Goal: Information Seeking & Learning: Check status

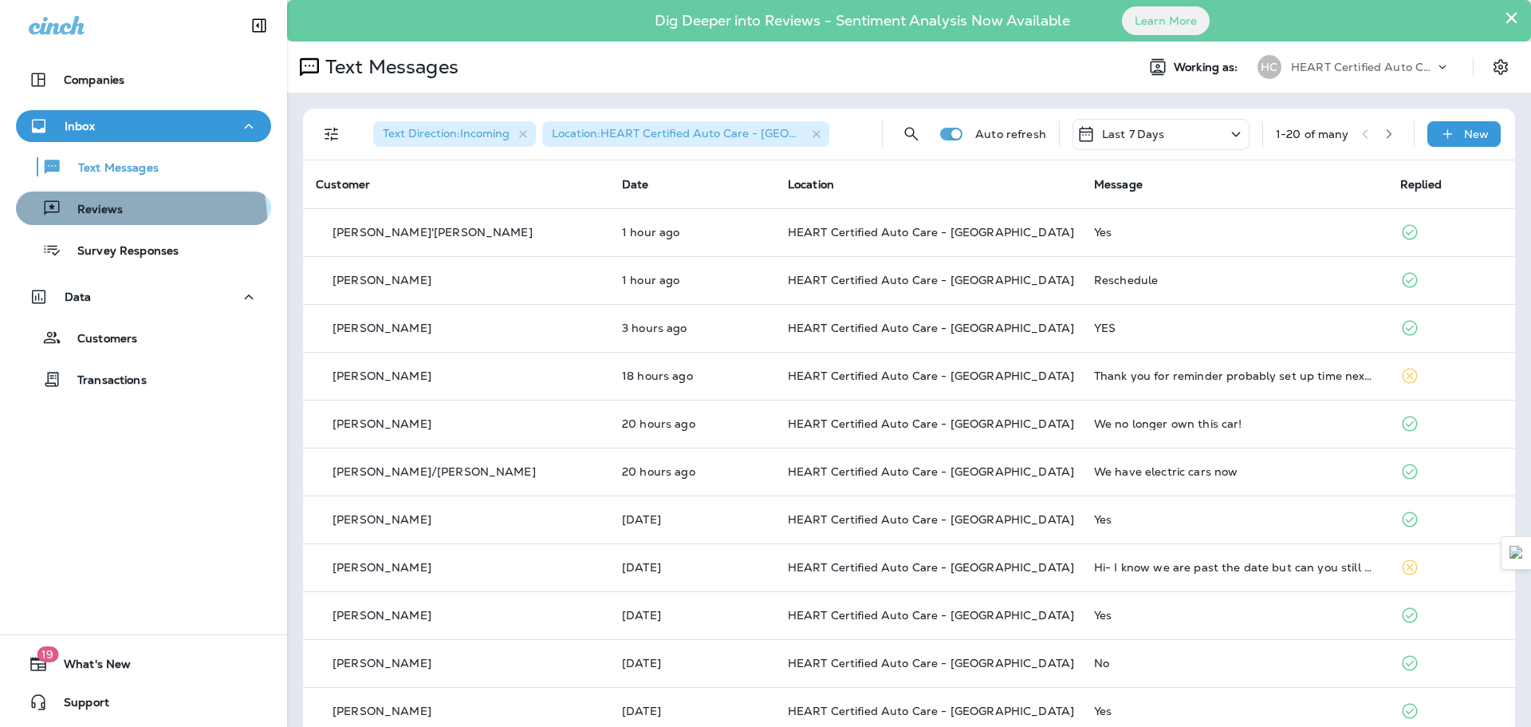
click at [136, 219] on div "Reviews" at bounding box center [143, 208] width 242 height 24
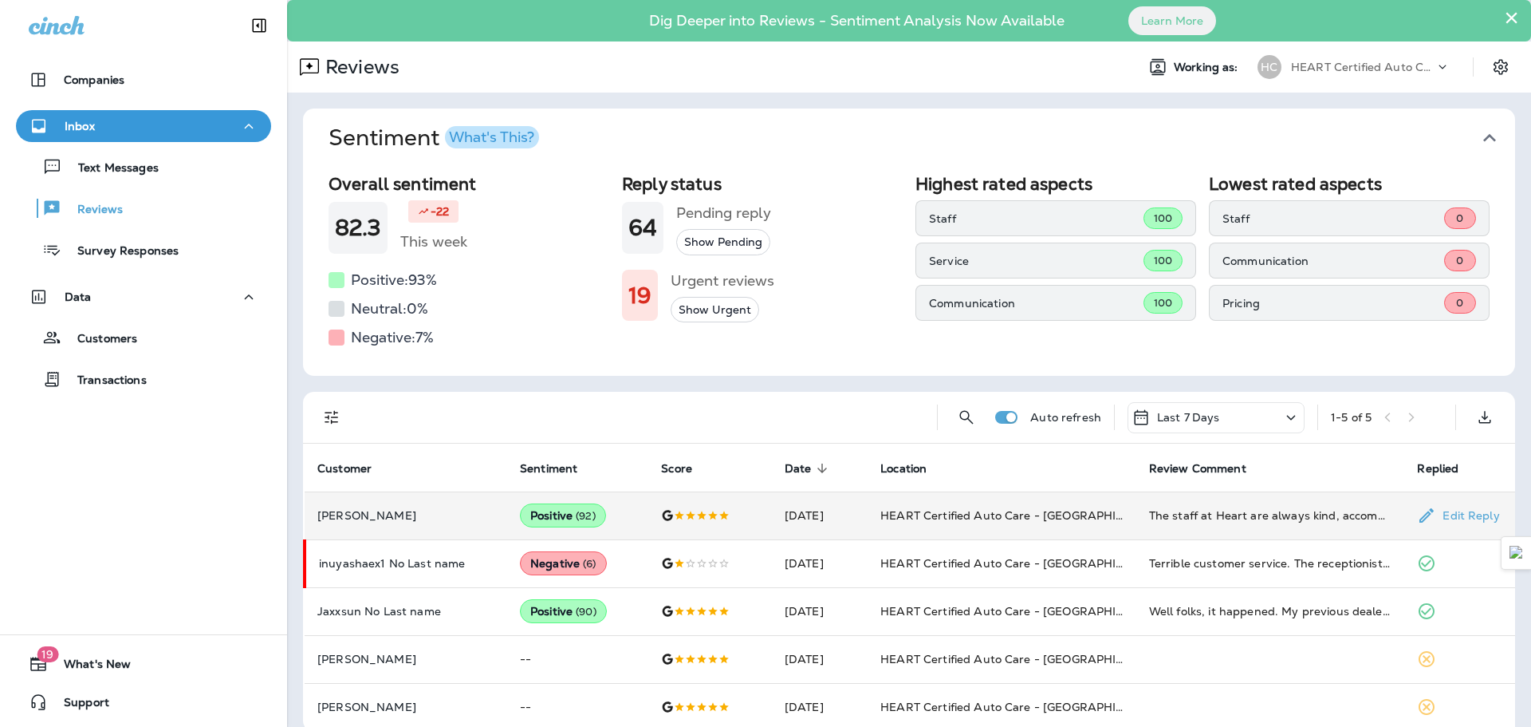
click at [478, 515] on p "[PERSON_NAME]" at bounding box center [405, 515] width 177 height 13
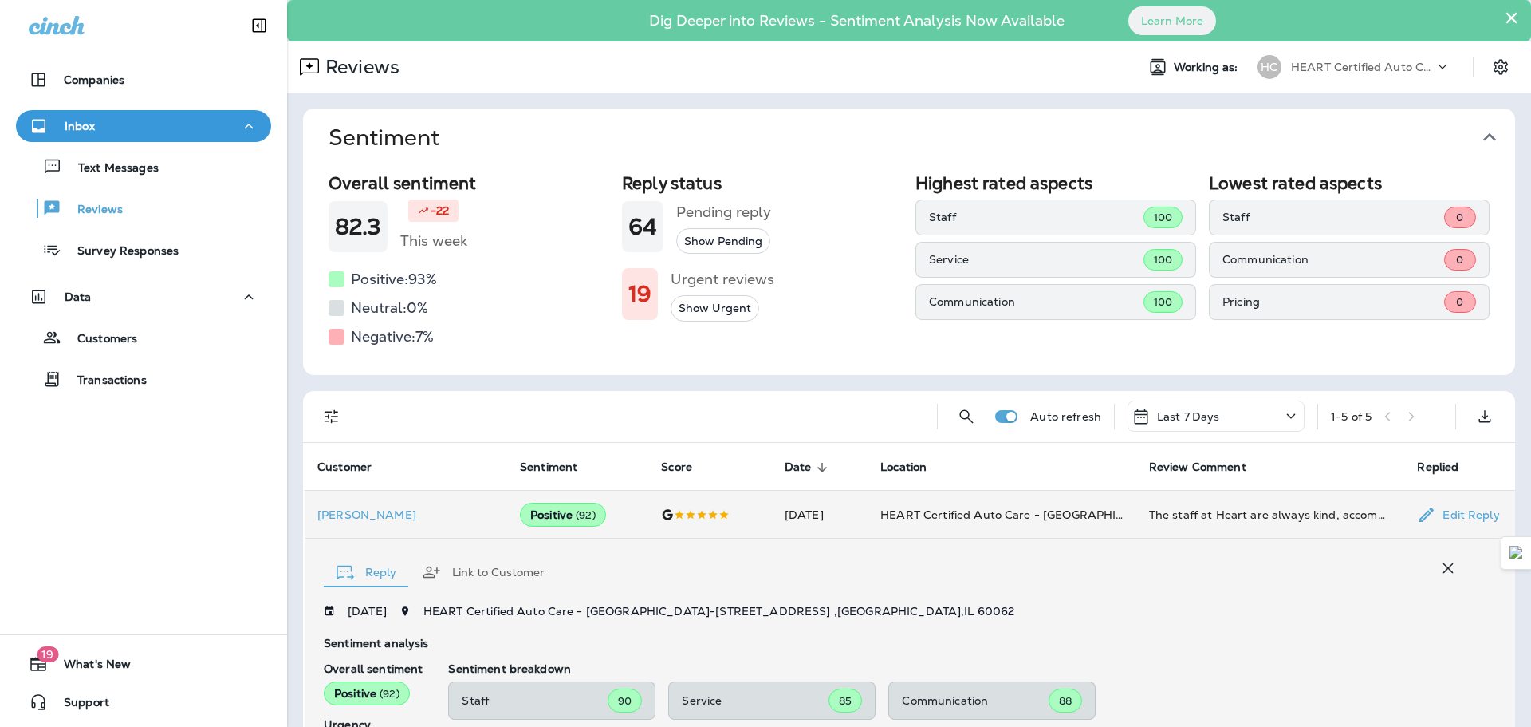
scroll to position [298, 0]
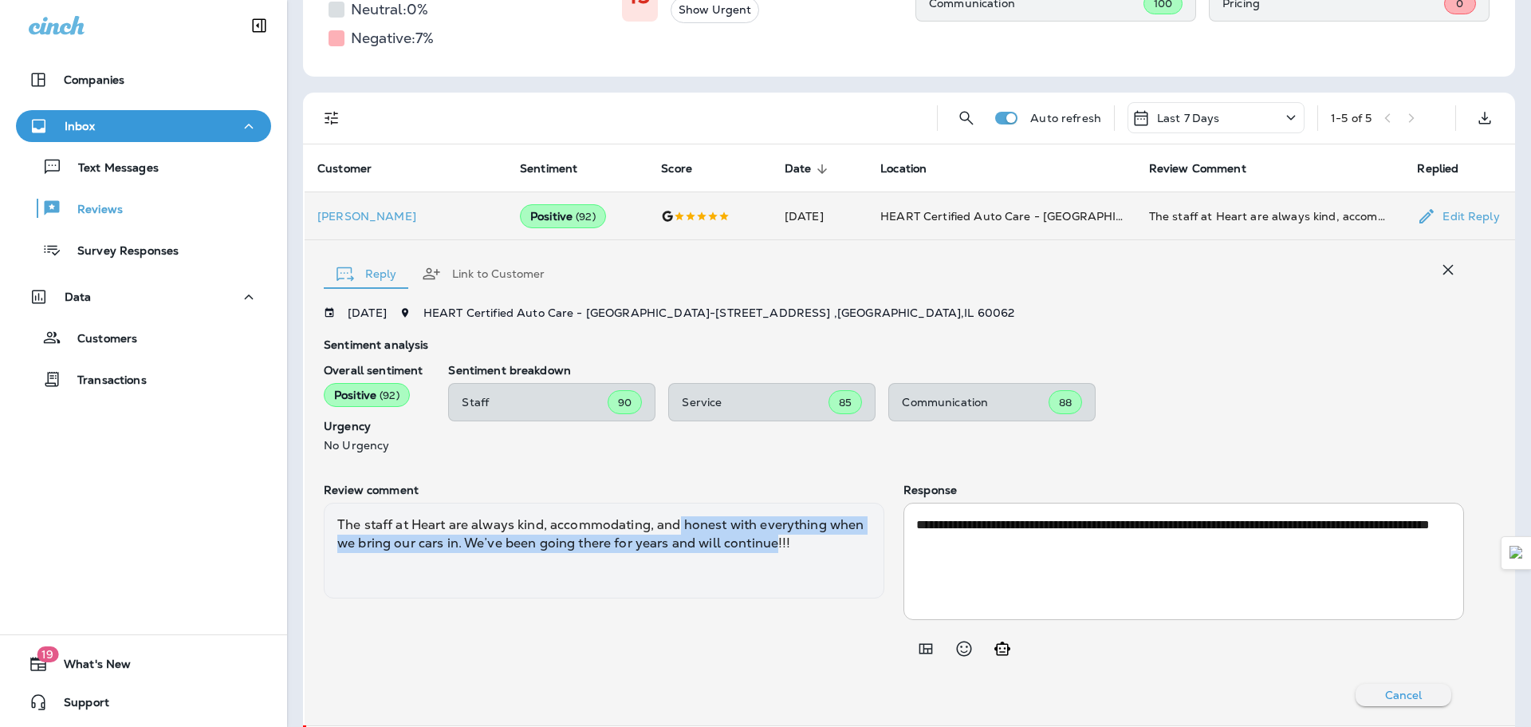
drag, startPoint x: 680, startPoint y: 531, endPoint x: 774, endPoint y: 557, distance: 97.5
click at [774, 557] on div "The staff at Heart are always kind, accommodating, and honest with everything w…" at bounding box center [604, 550] width 561 height 96
drag, startPoint x: 785, startPoint y: 557, endPoint x: 492, endPoint y: 533, distance: 293.7
click at [492, 533] on div "The staff at Heart are always kind, accommodating, and honest with everything w…" at bounding box center [604, 550] width 561 height 96
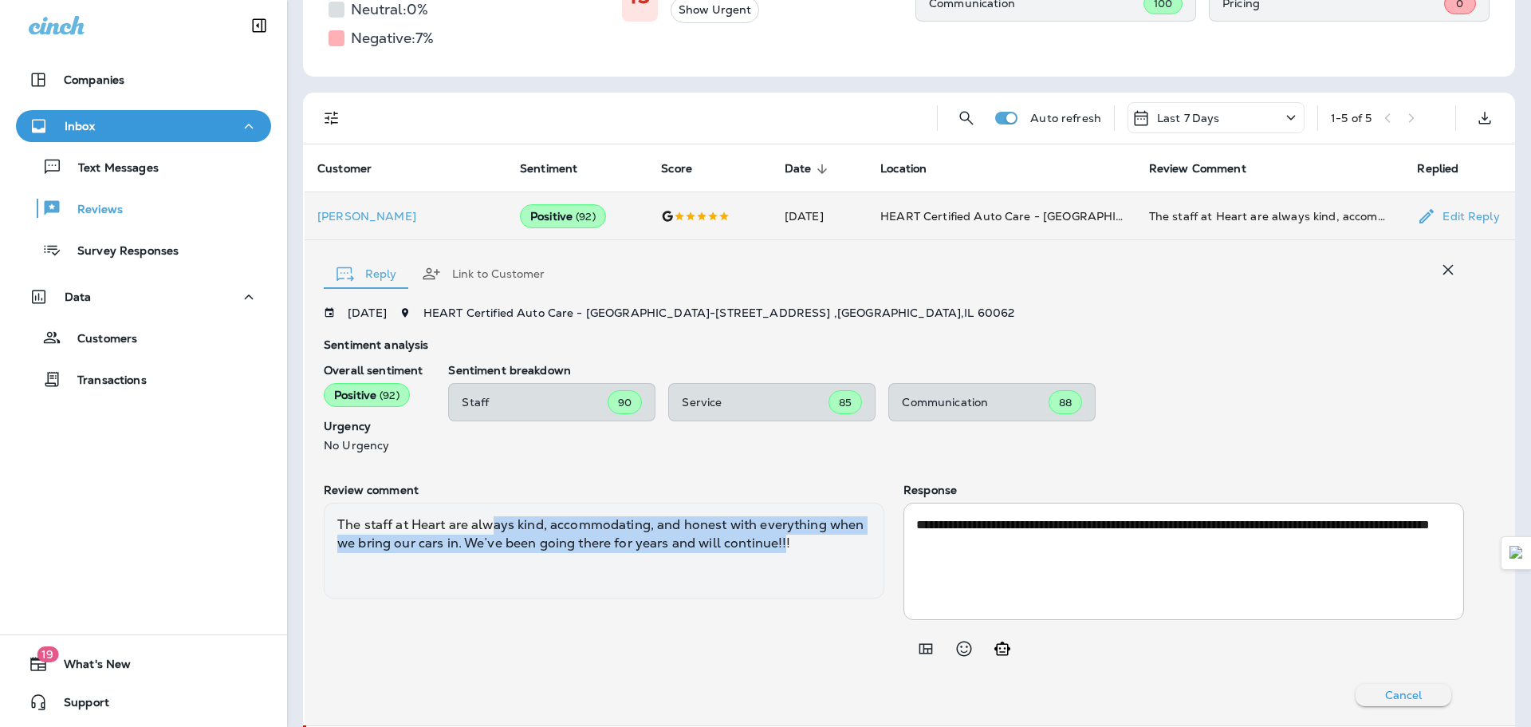
click at [491, 533] on div "The staff at Heart are always kind, accommodating, and honest with everything w…" at bounding box center [604, 550] width 561 height 96
drag, startPoint x: 421, startPoint y: 520, endPoint x: 739, endPoint y: 545, distance: 318.4
click at [739, 545] on div "The staff at Heart are always kind, accommodating, and honest with everything w…" at bounding box center [604, 550] width 561 height 96
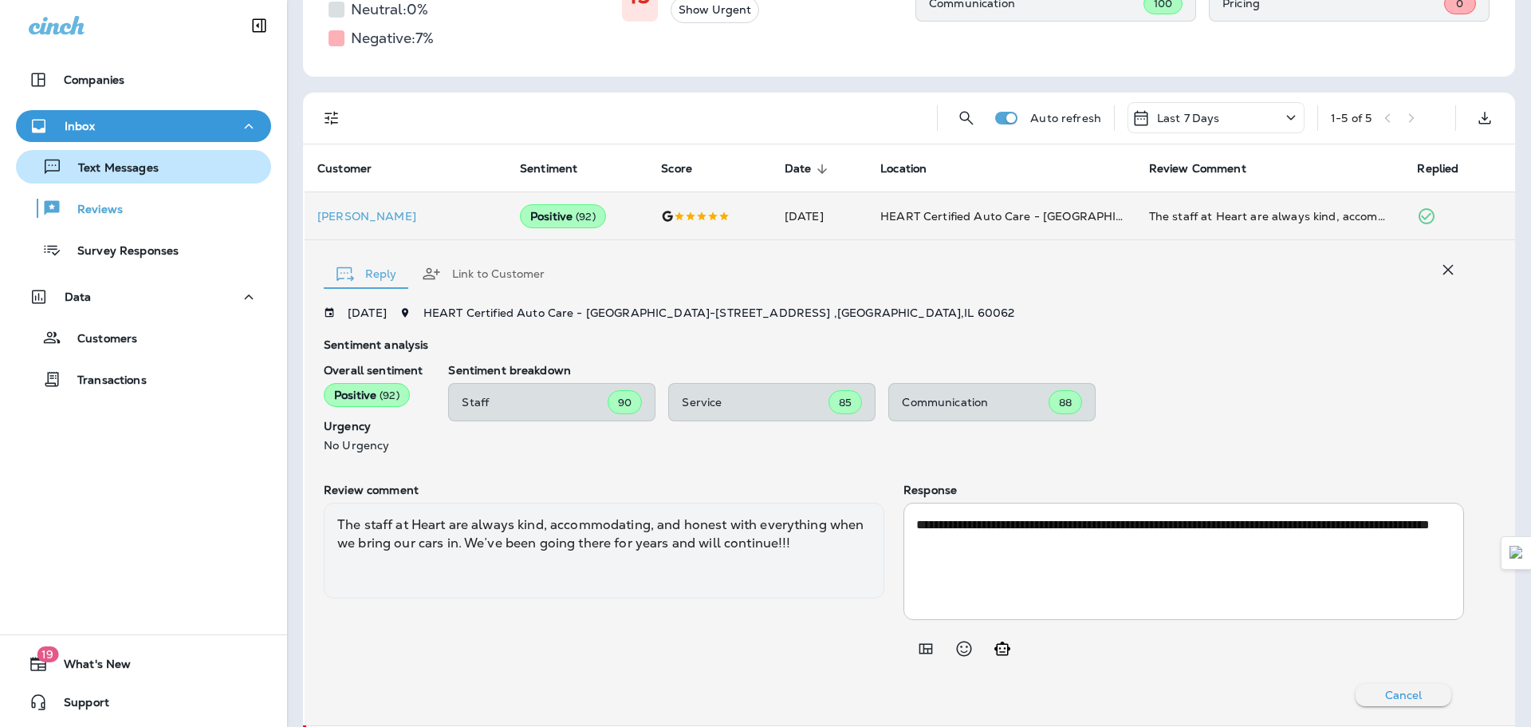
click at [155, 175] on p "Text Messages" at bounding box center [110, 168] width 97 height 15
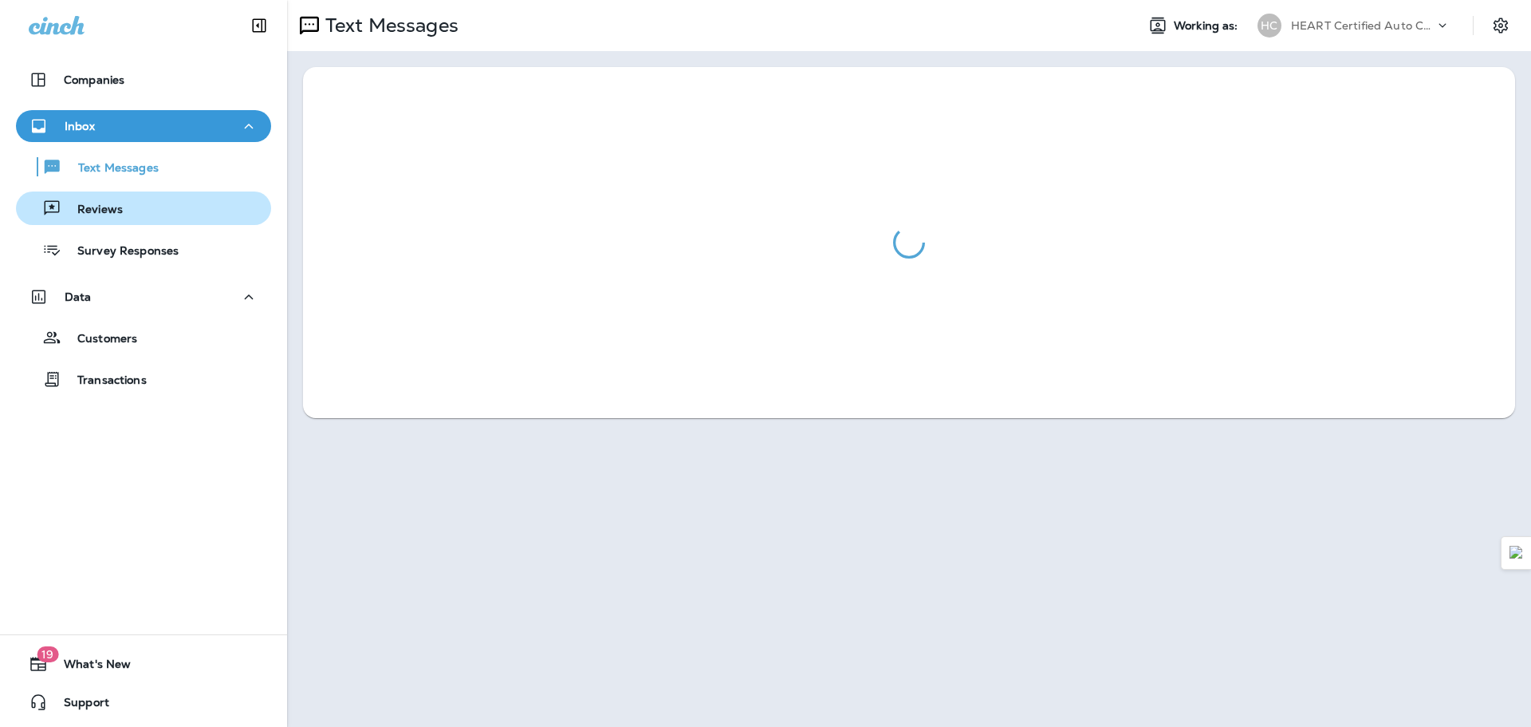
click at [138, 206] on div "Reviews" at bounding box center [143, 208] width 242 height 24
